Goal: Information Seeking & Learning: Learn about a topic

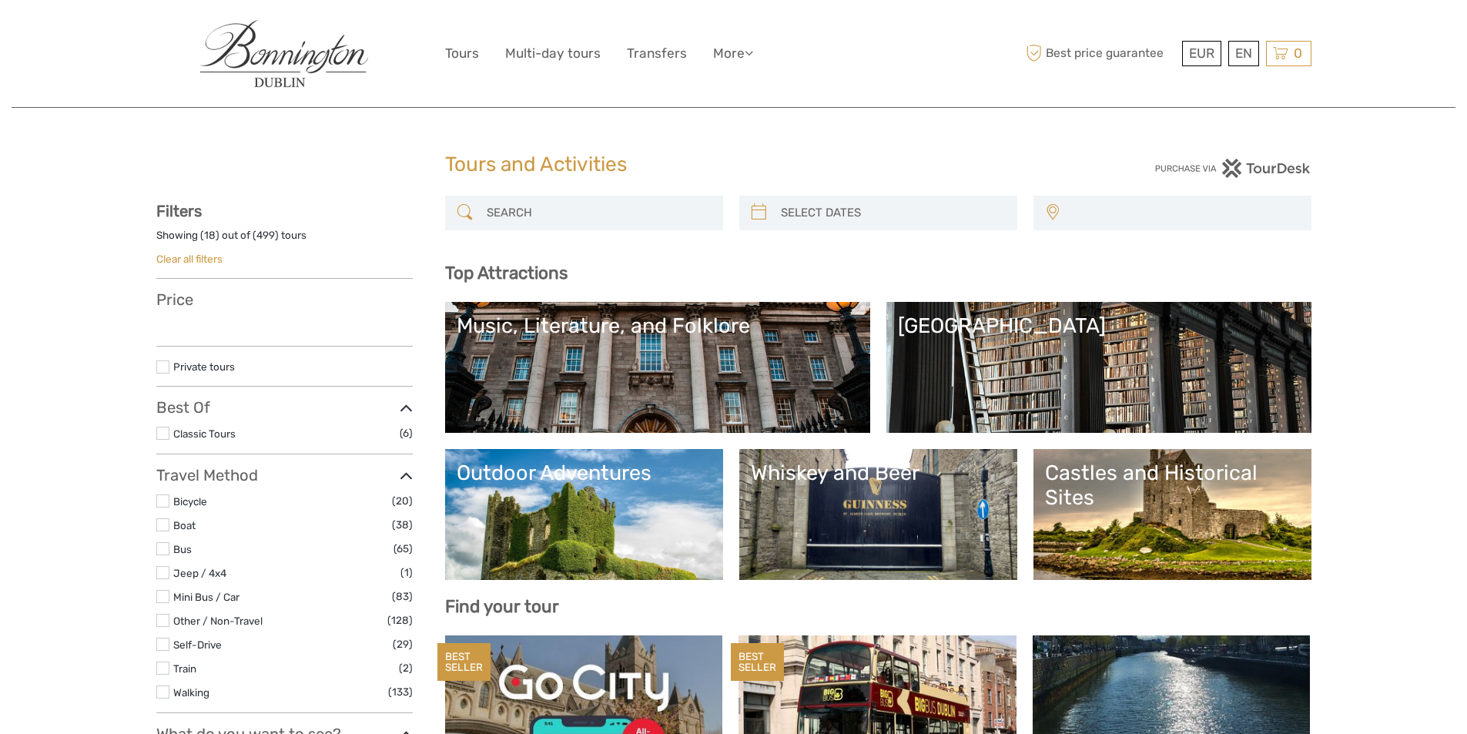
select select
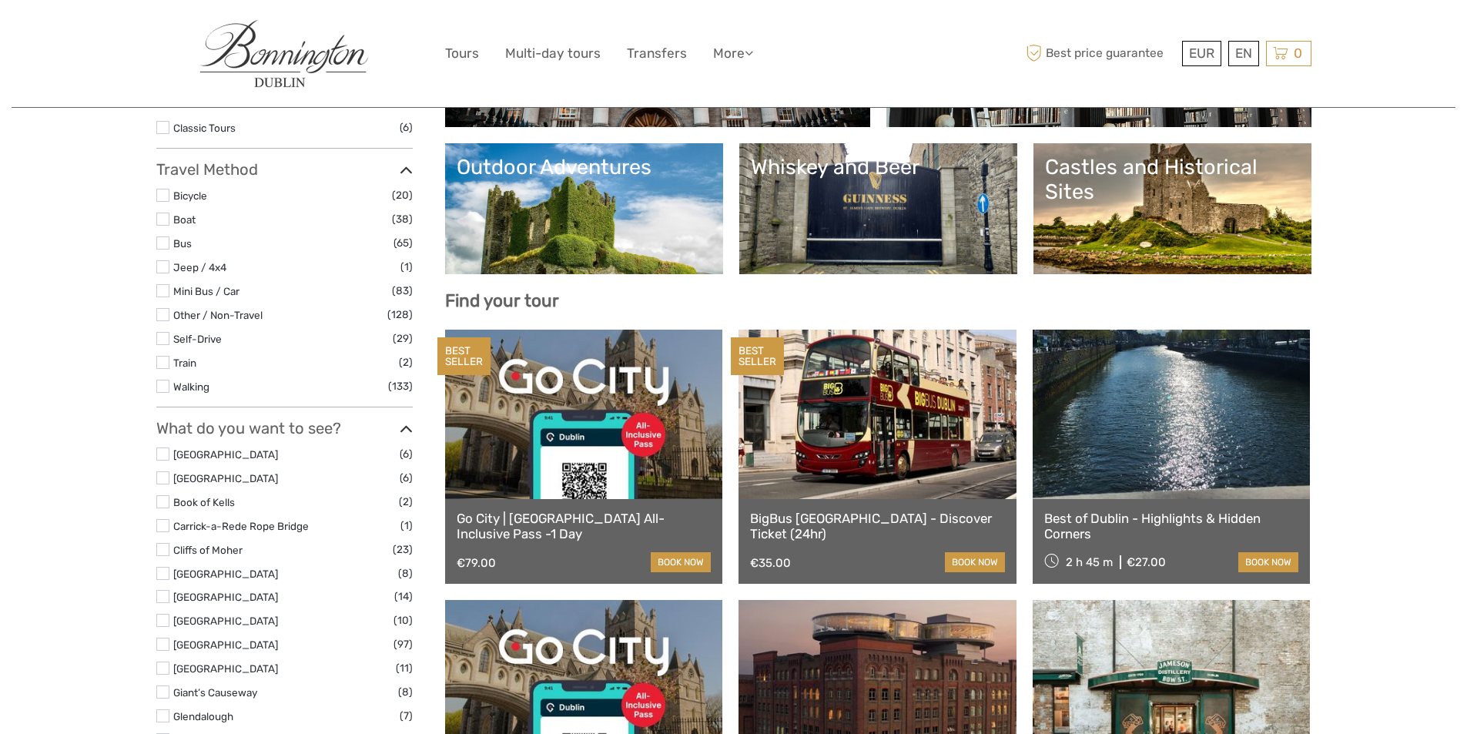
scroll to position [308, 0]
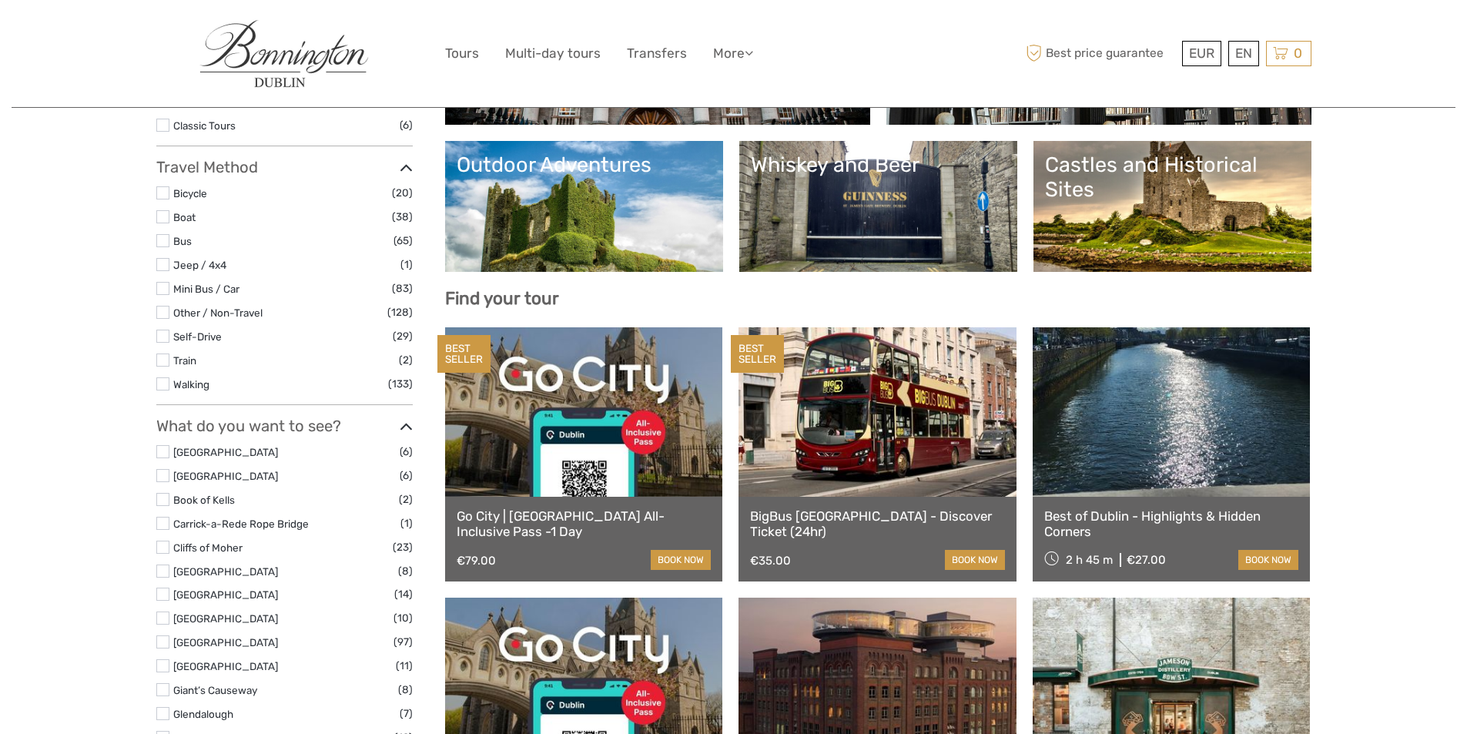
select select
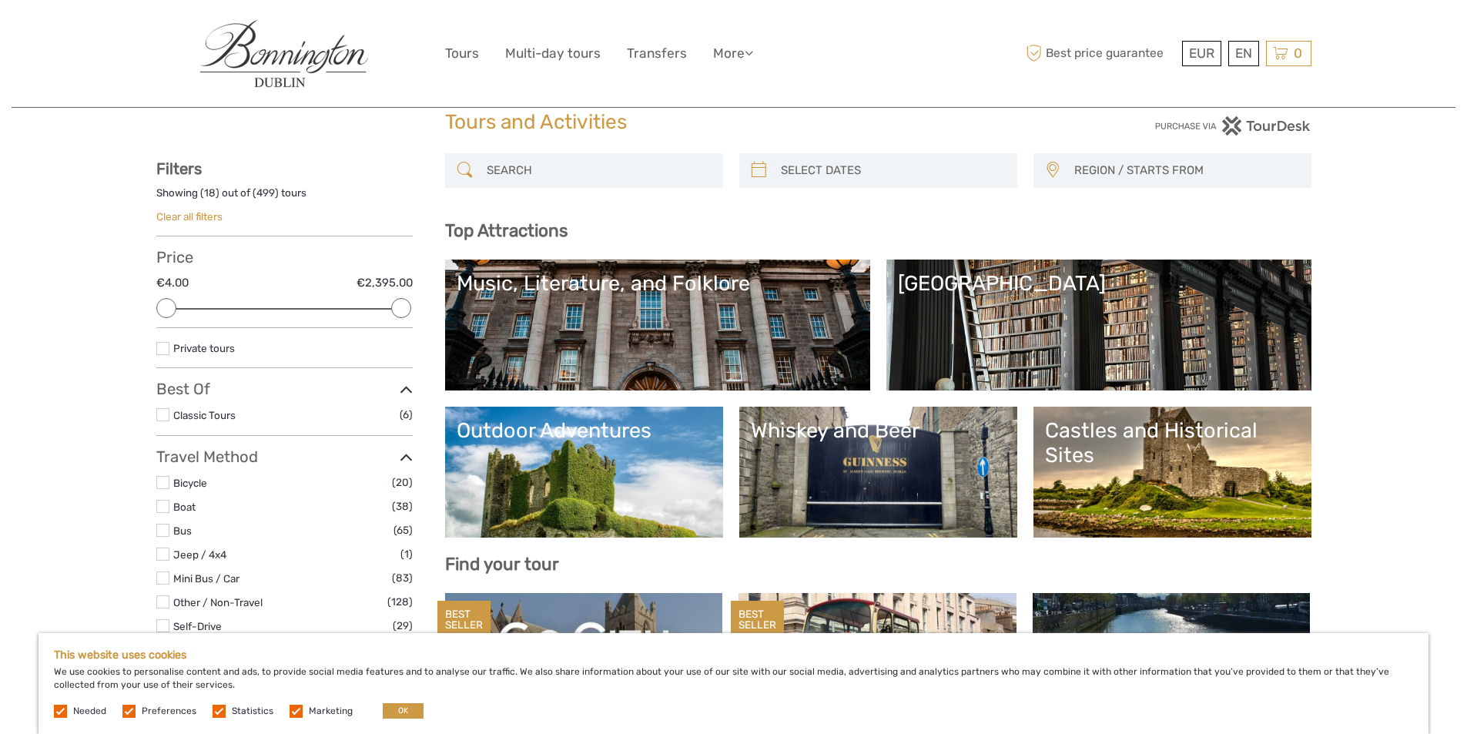
scroll to position [77, 0]
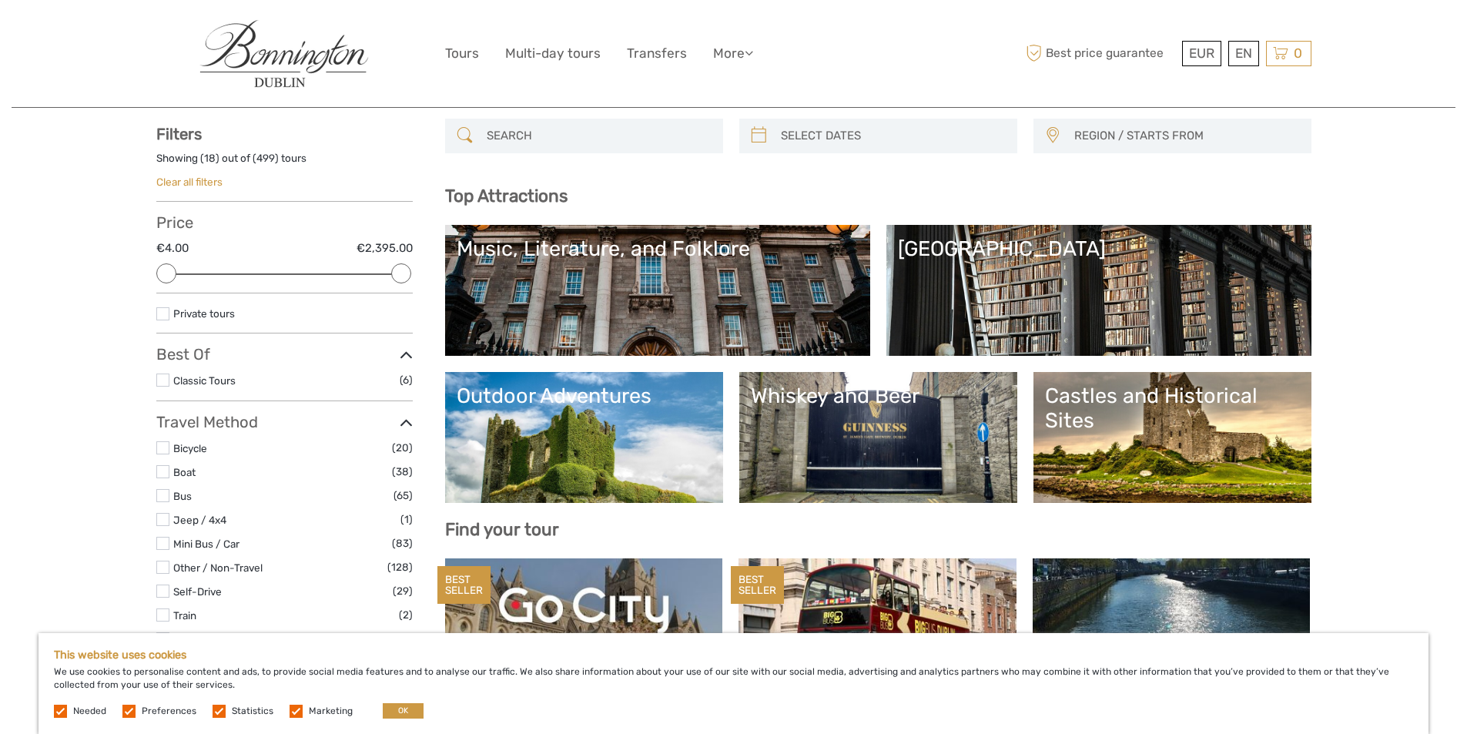
click at [1122, 430] on div "Castles and Historical Sites" at bounding box center [1172, 409] width 255 height 50
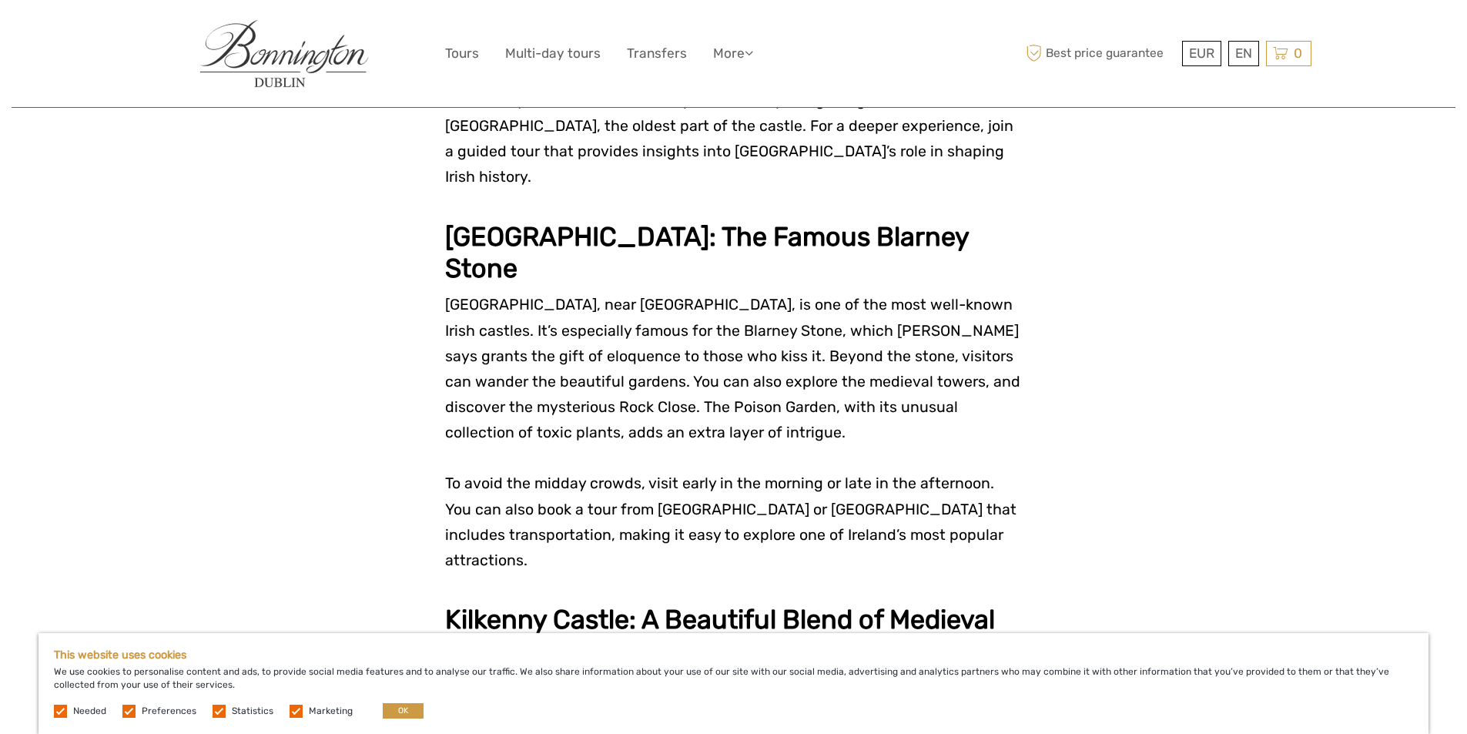
scroll to position [1310, 0]
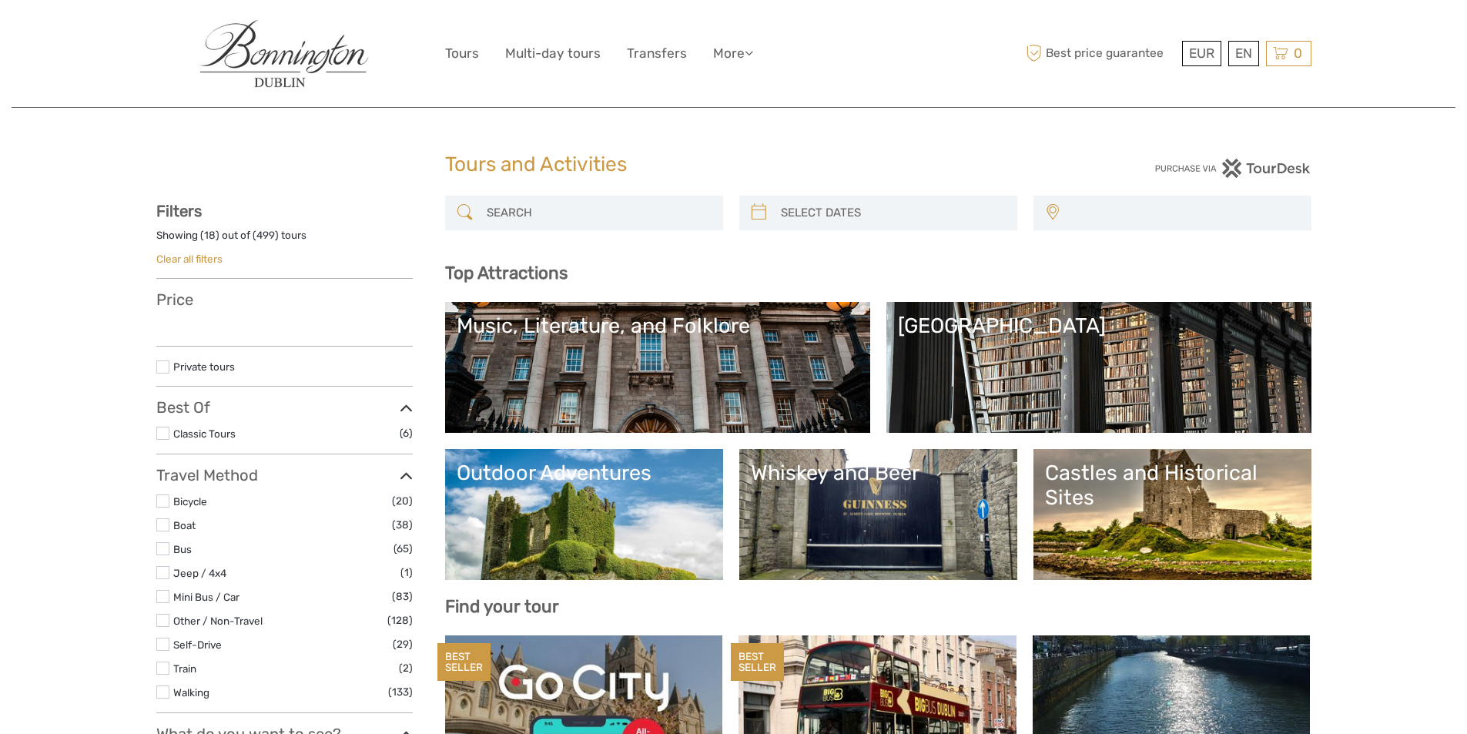
select select
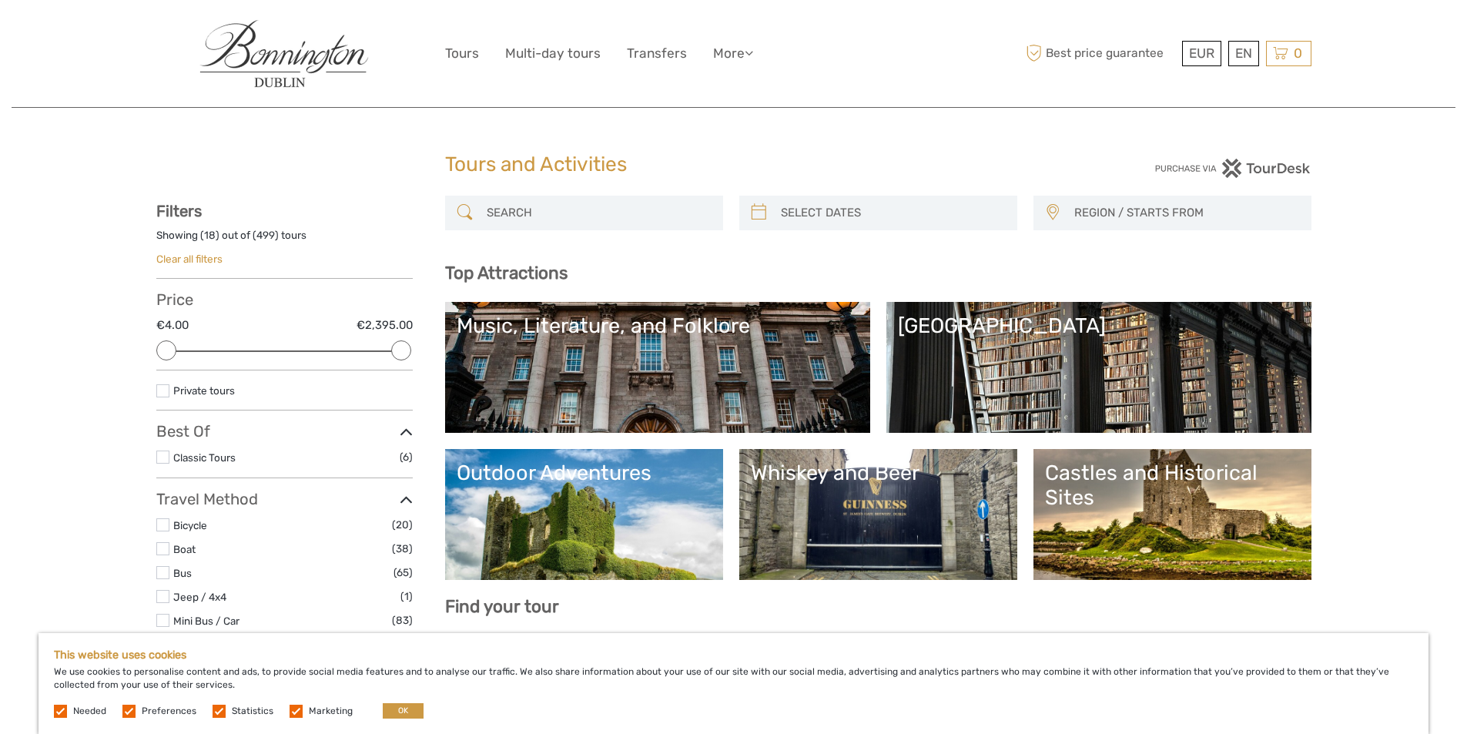
click at [689, 340] on link "Music, Literature, and Folklore" at bounding box center [658, 368] width 402 height 108
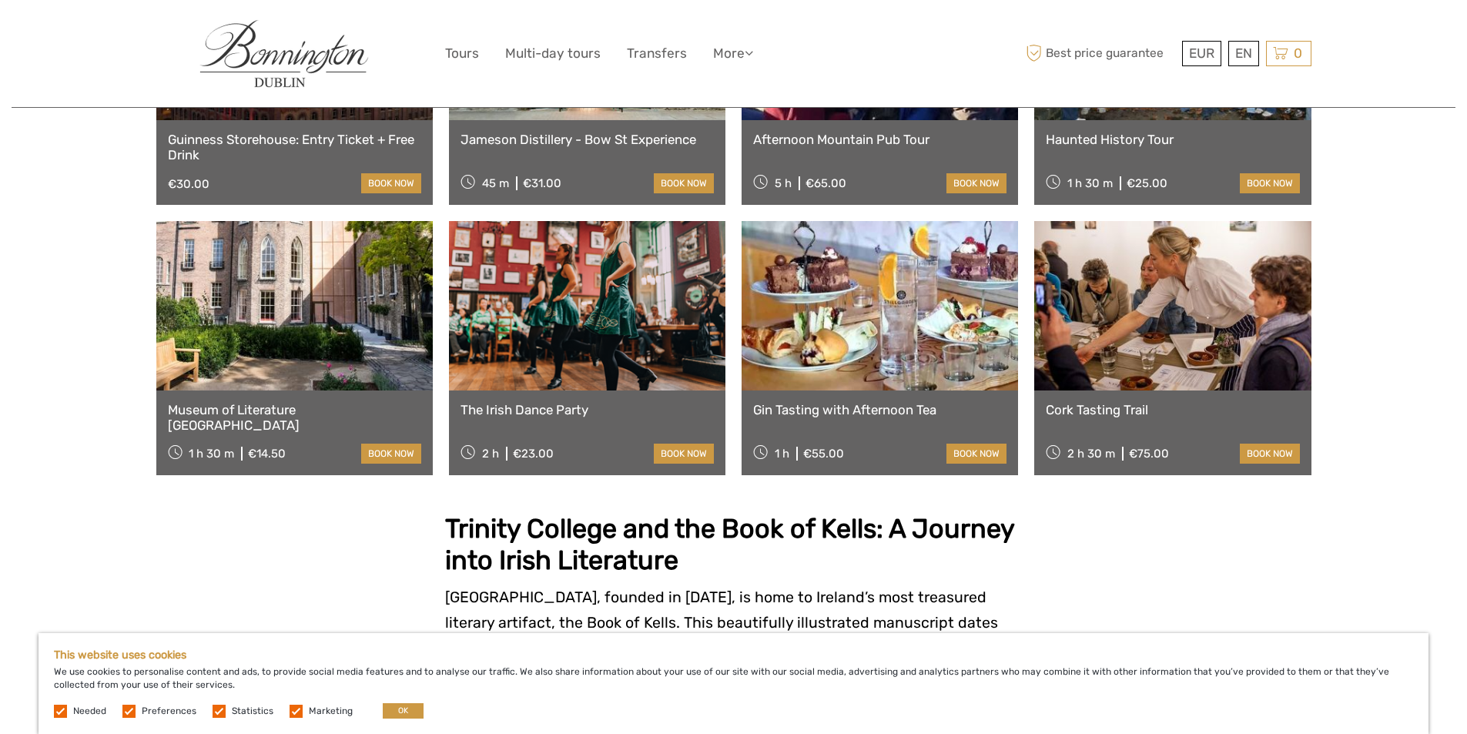
scroll to position [693, 0]
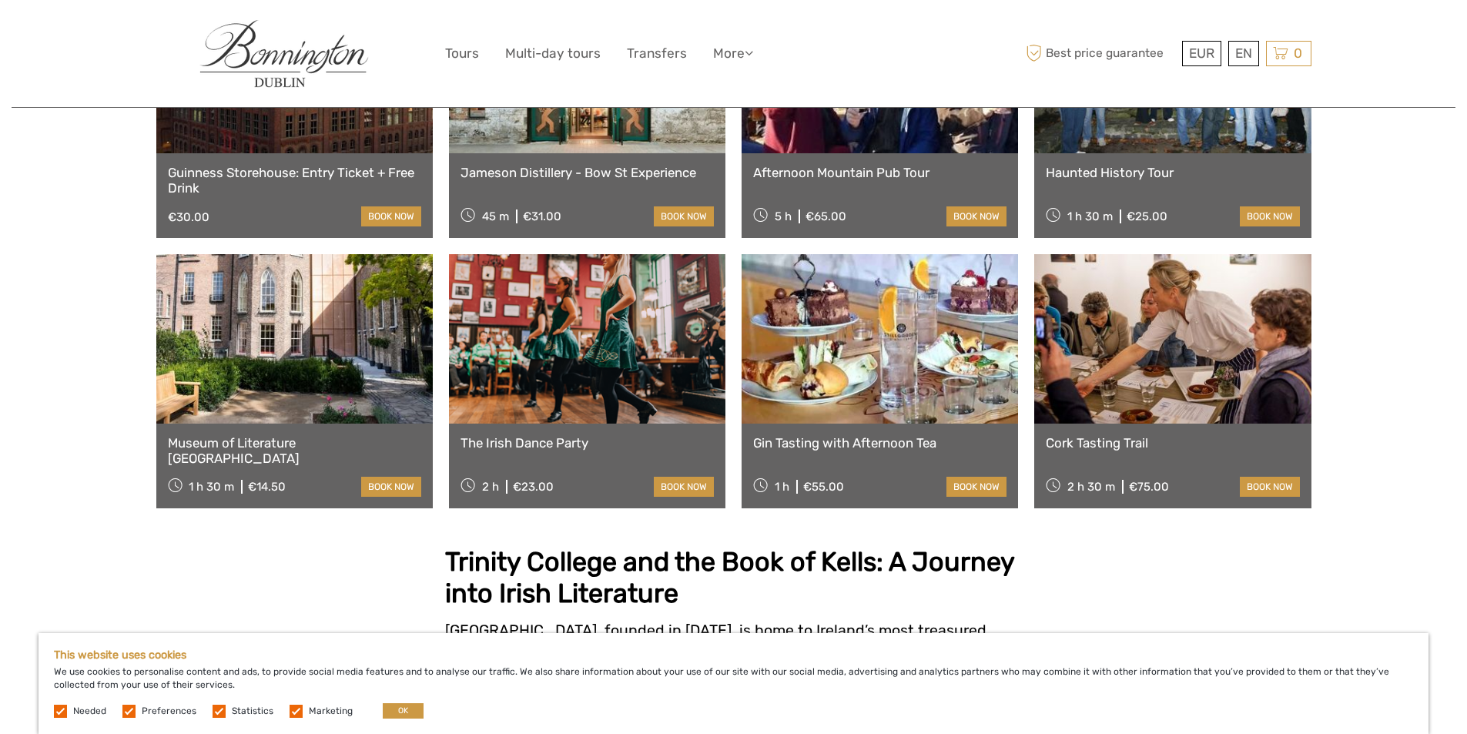
click at [642, 355] on link at bounding box center [587, 338] width 277 height 169
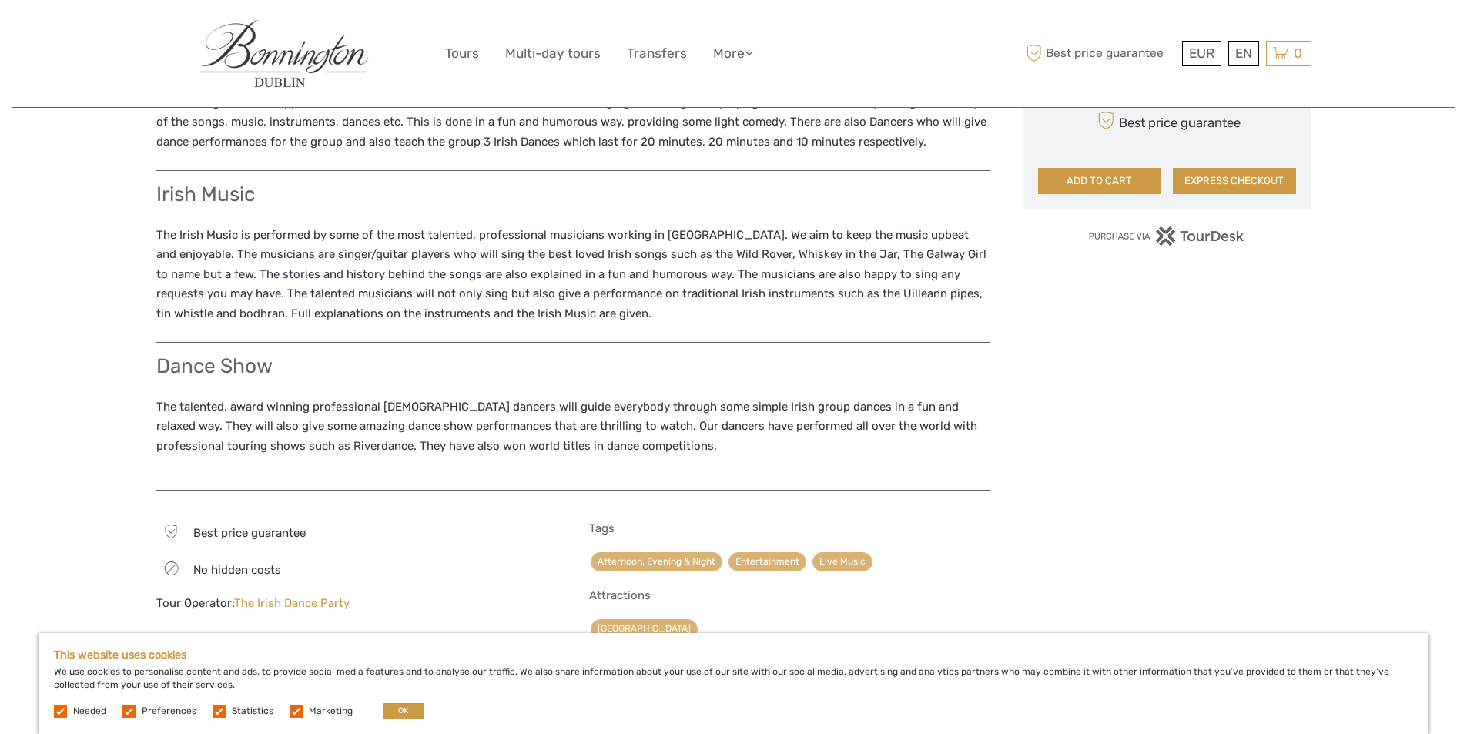
scroll to position [1078, 0]
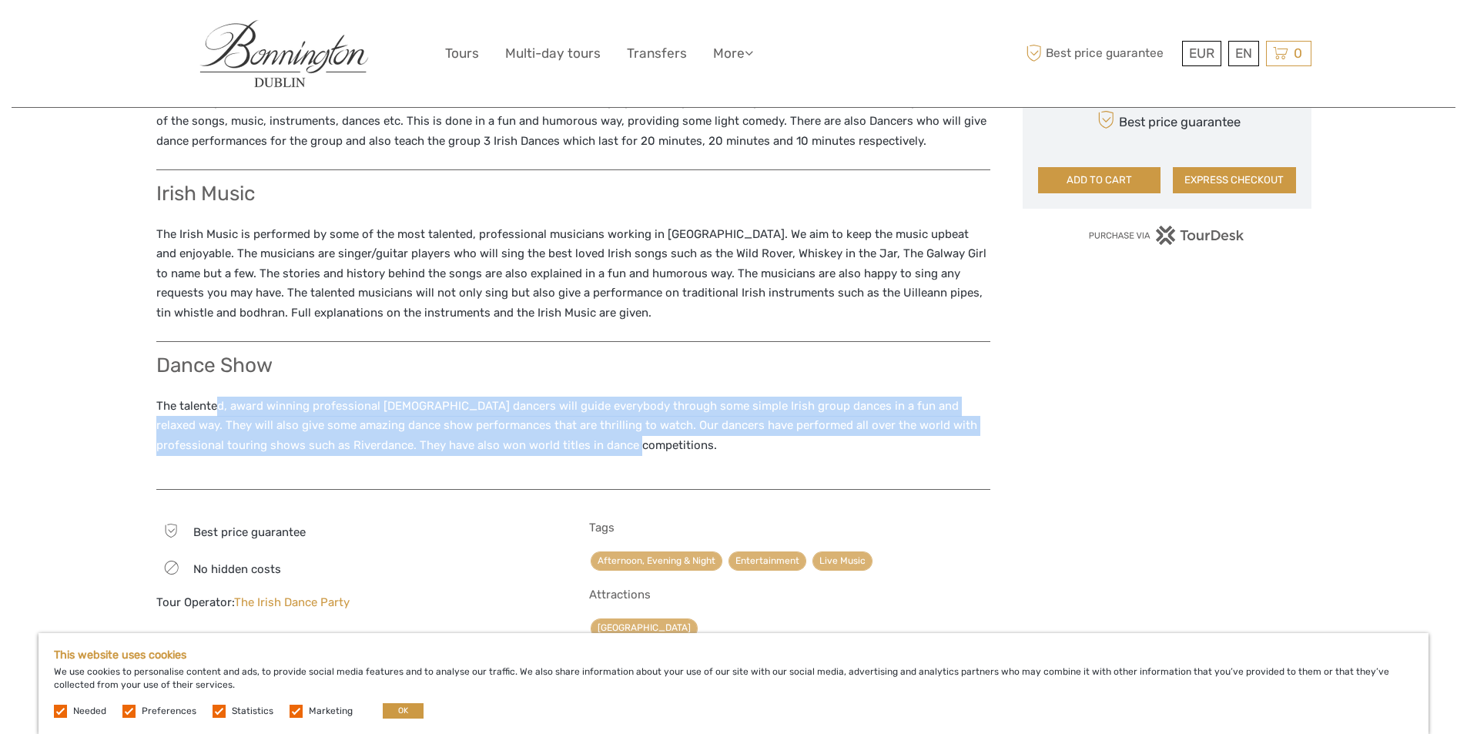
drag, startPoint x: 216, startPoint y: 399, endPoint x: 647, endPoint y: 444, distance: 433.8
click at [647, 444] on p "The talented, award winning professional [DEMOGRAPHIC_DATA] dancers will guide …" at bounding box center [573, 426] width 834 height 59
drag, startPoint x: 470, startPoint y: 407, endPoint x: 742, endPoint y: 444, distance: 274.5
click at [742, 444] on p "The talented, award winning professional [DEMOGRAPHIC_DATA] dancers will guide …" at bounding box center [573, 426] width 834 height 59
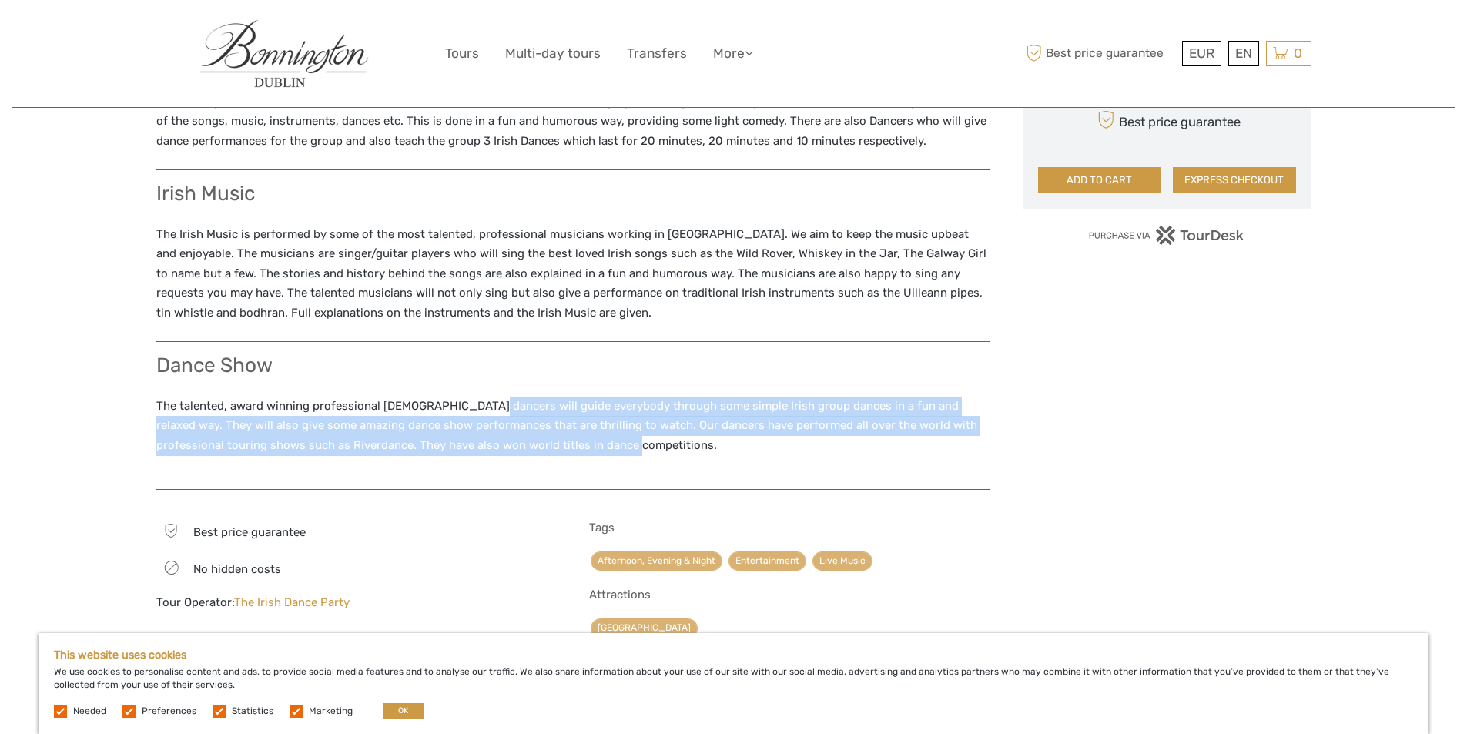
click at [742, 444] on p "The talented, award winning professional [DEMOGRAPHIC_DATA] dancers will guide …" at bounding box center [573, 426] width 834 height 59
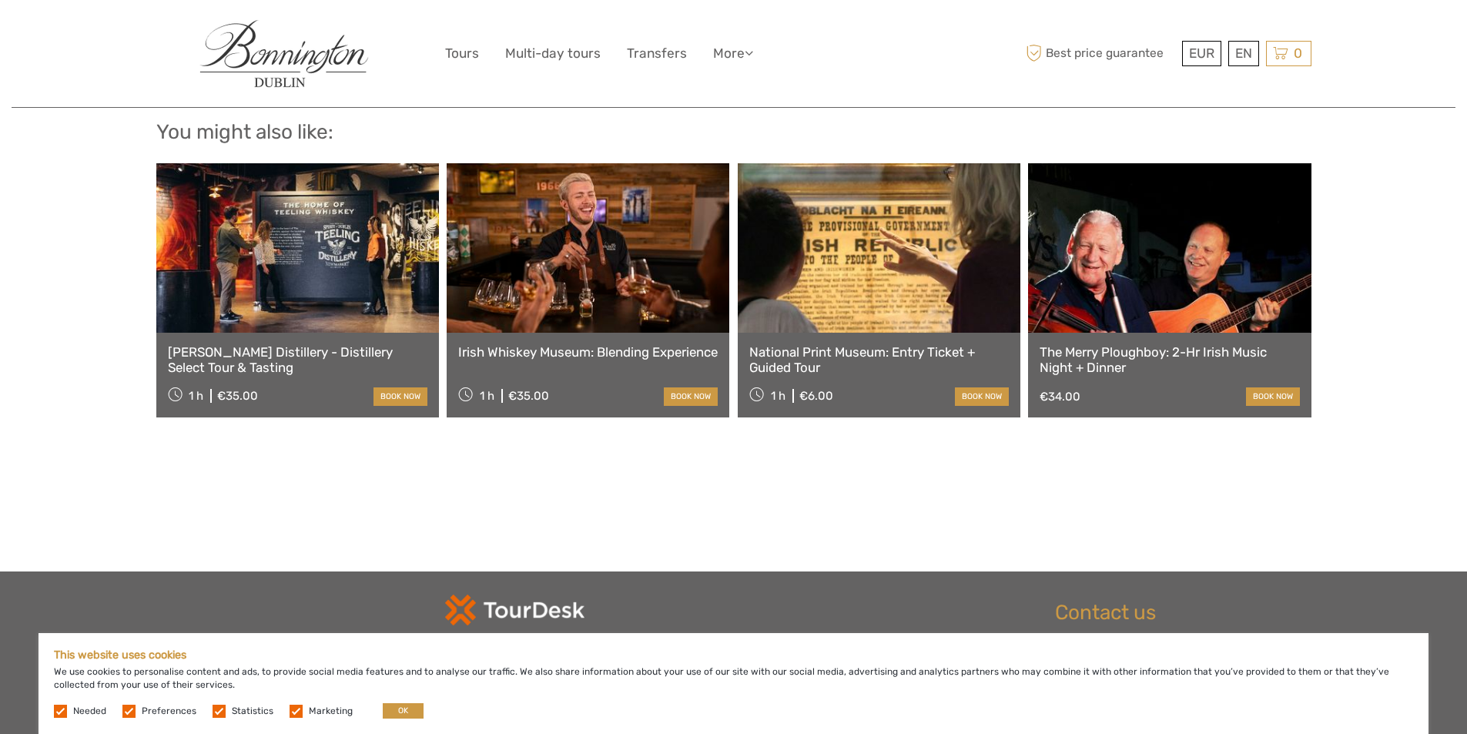
scroll to position [1772, 0]
